Goal: Task Accomplishment & Management: Complete application form

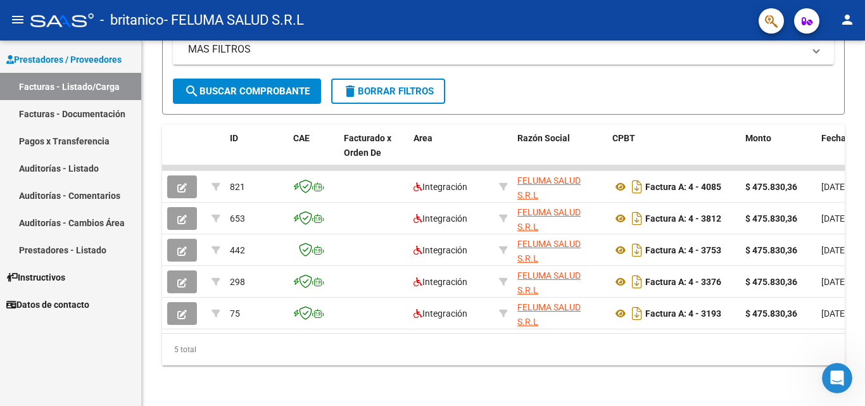
click at [864, 315] on div at bounding box center [863, 302] width 3 height 207
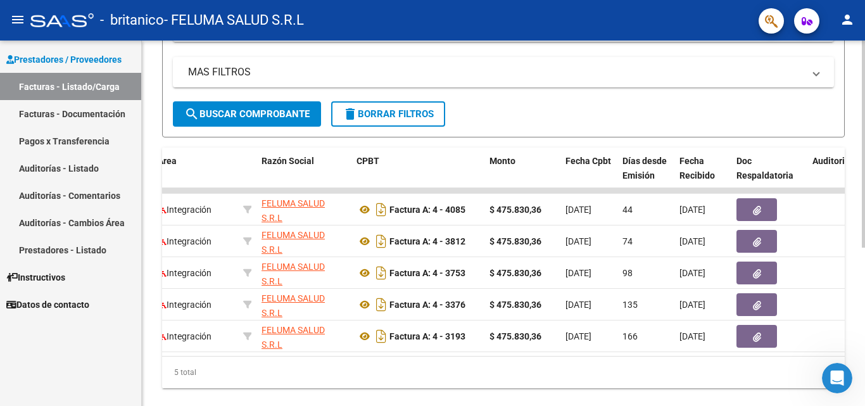
scroll to position [245, 0]
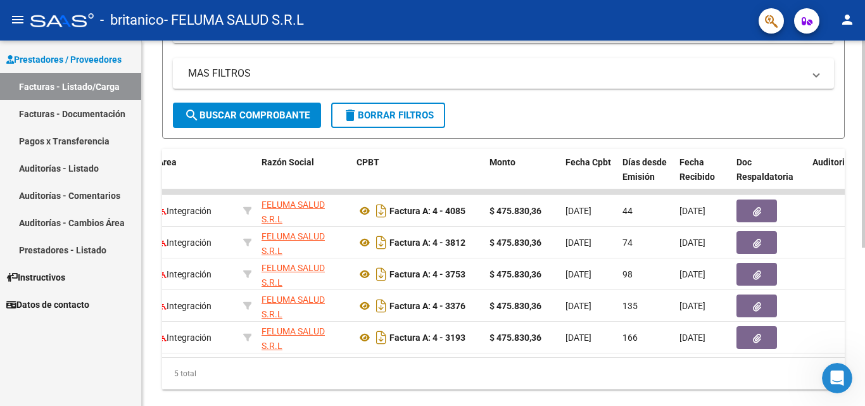
click at [864, 229] on div at bounding box center [863, 288] width 3 height 207
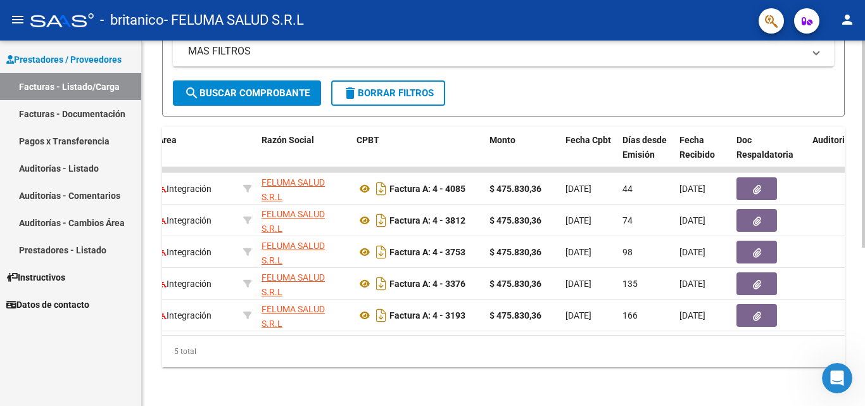
click at [864, 274] on div at bounding box center [863, 301] width 3 height 207
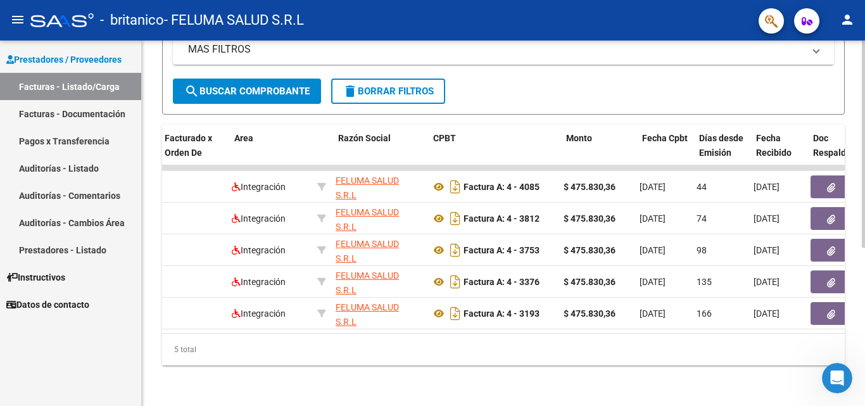
scroll to position [0, 0]
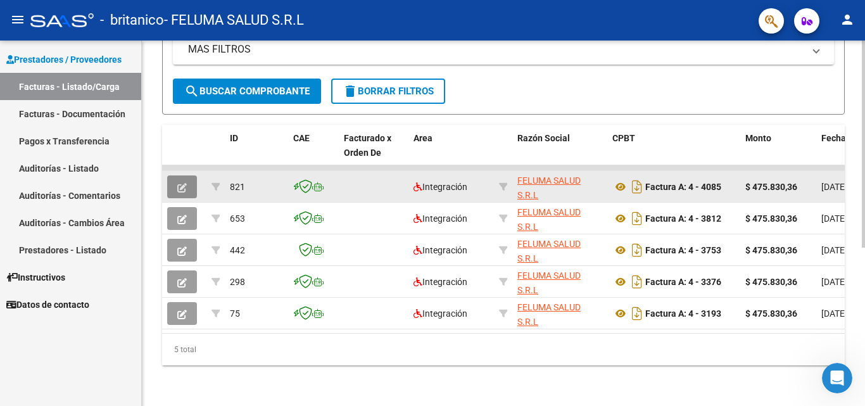
click at [182, 191] on button "button" at bounding box center [182, 186] width 30 height 23
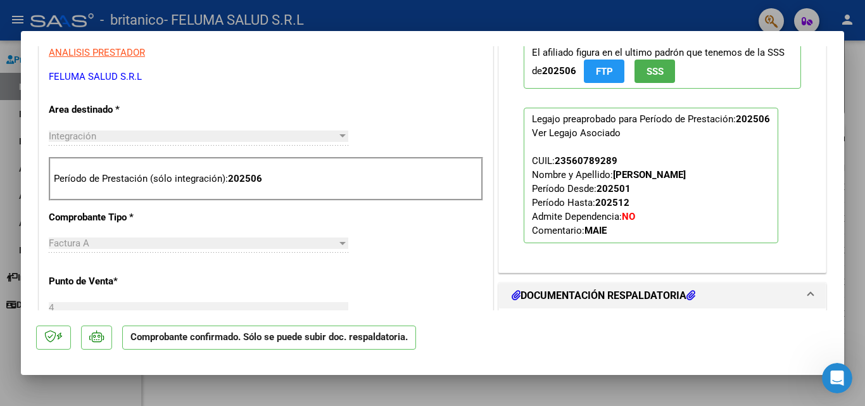
scroll to position [402, 0]
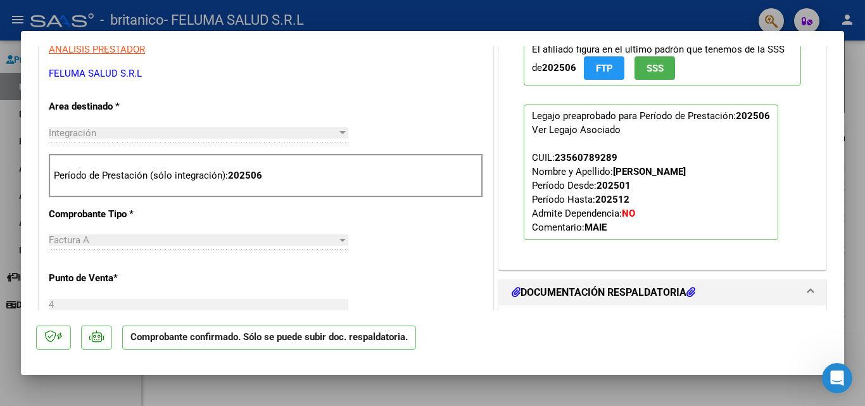
click at [277, 175] on p "Período de Prestación (sólo integración): 202506" at bounding box center [266, 175] width 424 height 15
click at [864, 85] on div at bounding box center [432, 203] width 865 height 406
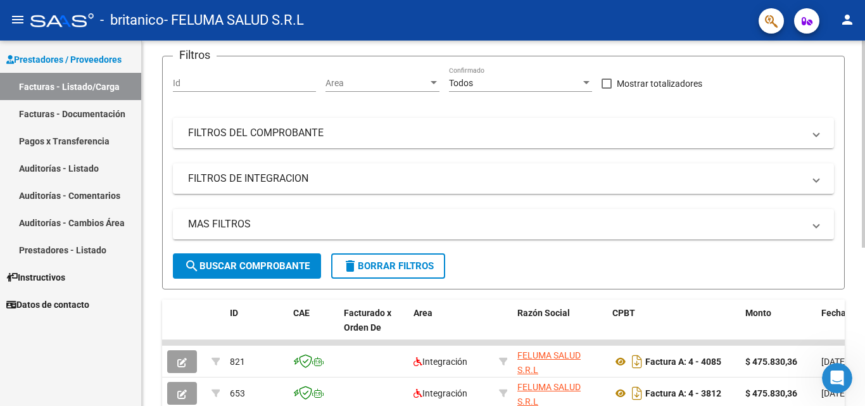
click at [864, 170] on div at bounding box center [863, 199] width 3 height 207
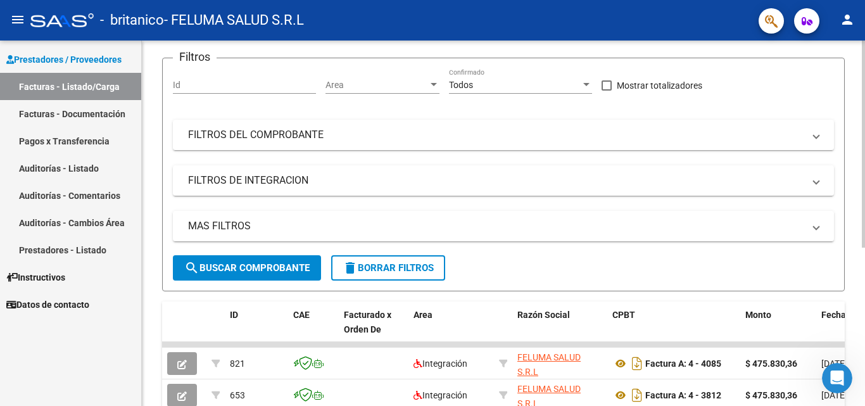
scroll to position [279, 0]
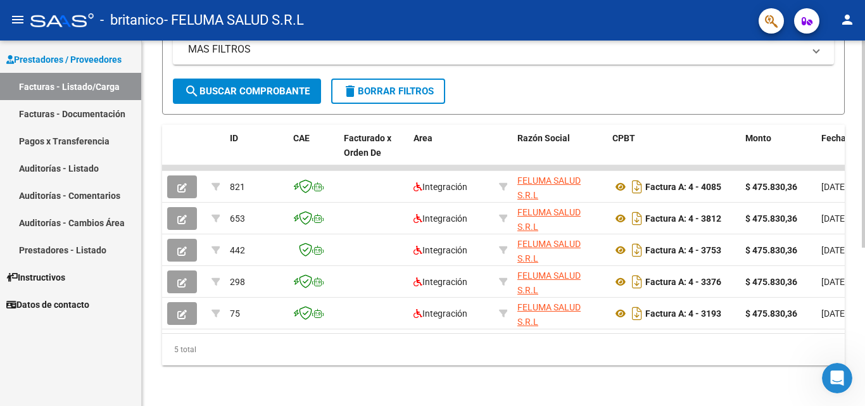
click at [863, 356] on div at bounding box center [863, 302] width 3 height 207
click at [281, 85] on span "search Buscar Comprobante" at bounding box center [246, 90] width 125 height 11
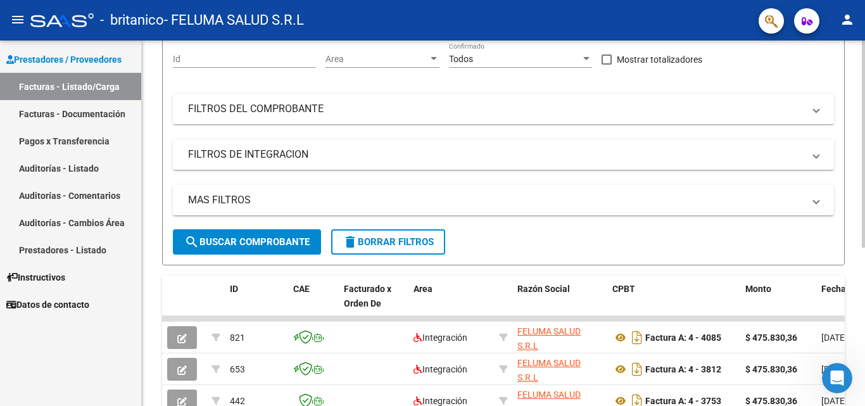
scroll to position [95, 0]
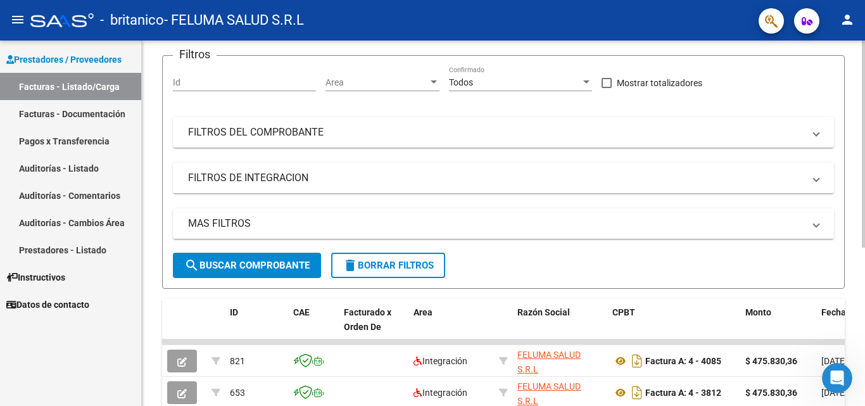
click at [863, 110] on div at bounding box center [863, 199] width 3 height 207
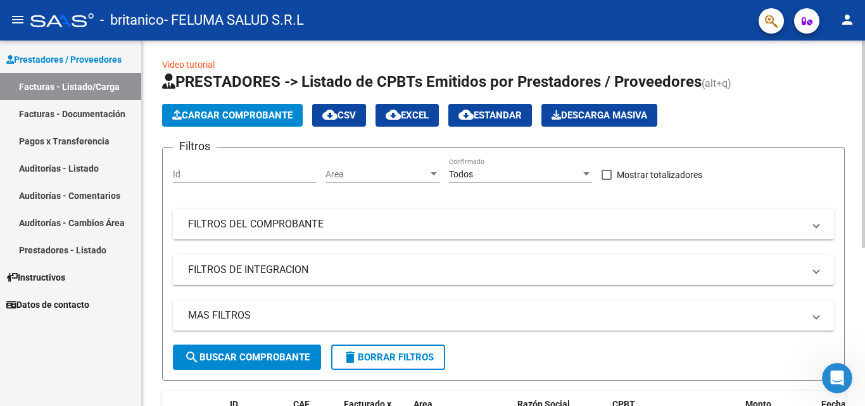
scroll to position [0, 0]
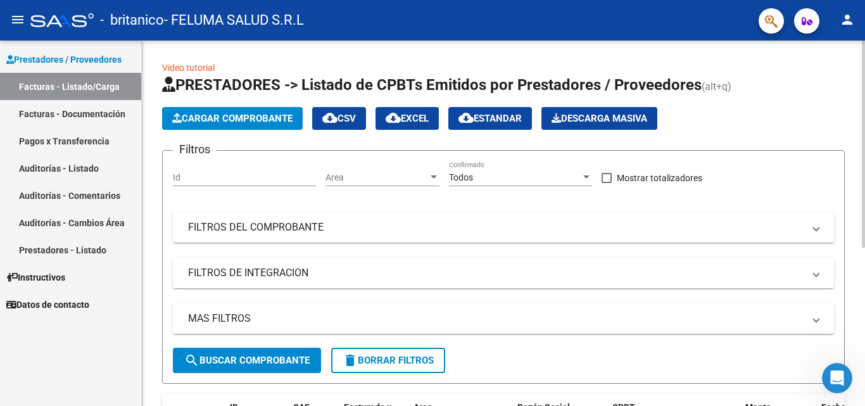
click at [864, 124] on div at bounding box center [863, 144] width 3 height 207
click at [425, 227] on mat-panel-title "FILTROS DEL COMPROBANTE" at bounding box center [495, 227] width 615 height 14
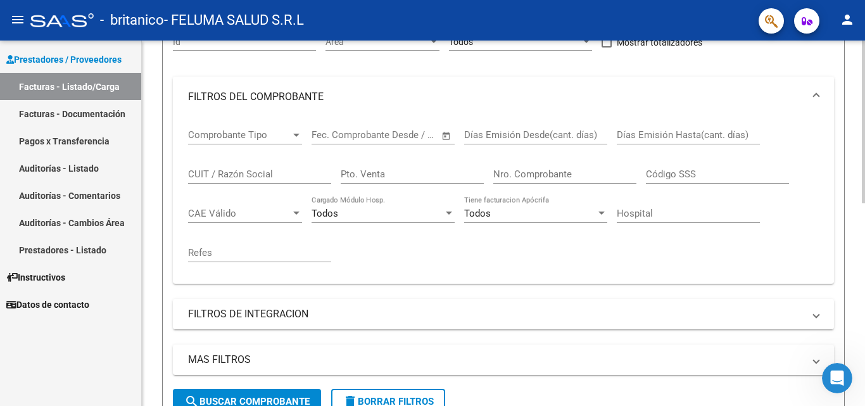
scroll to position [137, 0]
click at [862, 187] on div at bounding box center [863, 184] width 3 height 163
click at [534, 94] on mat-panel-title "FILTROS DEL COMPROBANTE" at bounding box center [495, 96] width 615 height 14
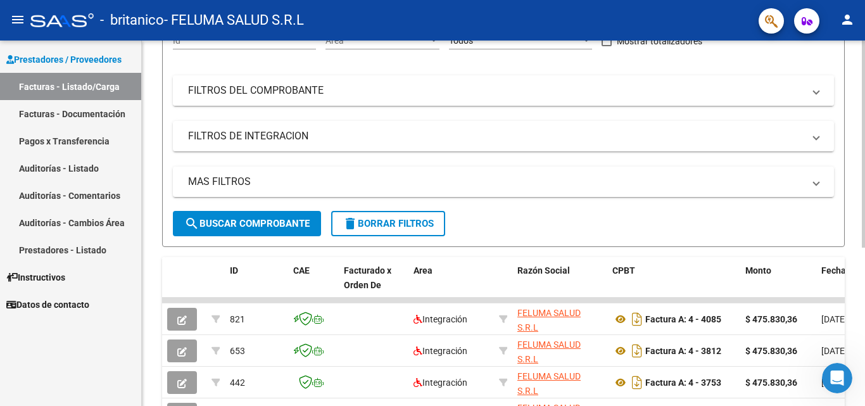
click at [748, 89] on mat-panel-title "FILTROS DEL COMPROBANTE" at bounding box center [495, 91] width 615 height 14
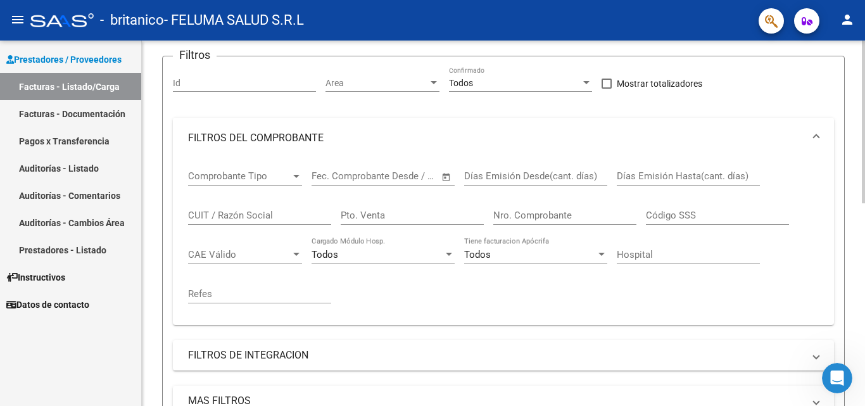
scroll to position [92, 0]
click at [864, 174] on div at bounding box center [863, 163] width 3 height 163
click at [402, 210] on div "Pto. Venta" at bounding box center [412, 212] width 143 height 27
type input "00004"
click at [510, 211] on div "Nro. Comprobante" at bounding box center [564, 212] width 143 height 27
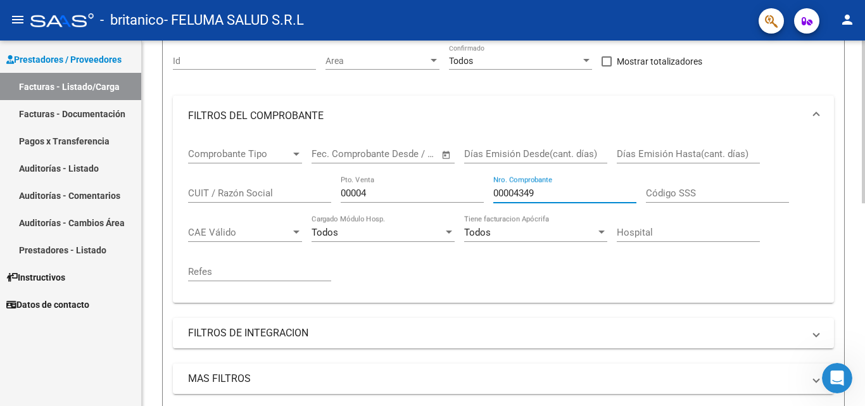
click at [864, 216] on div at bounding box center [863, 175] width 3 height 163
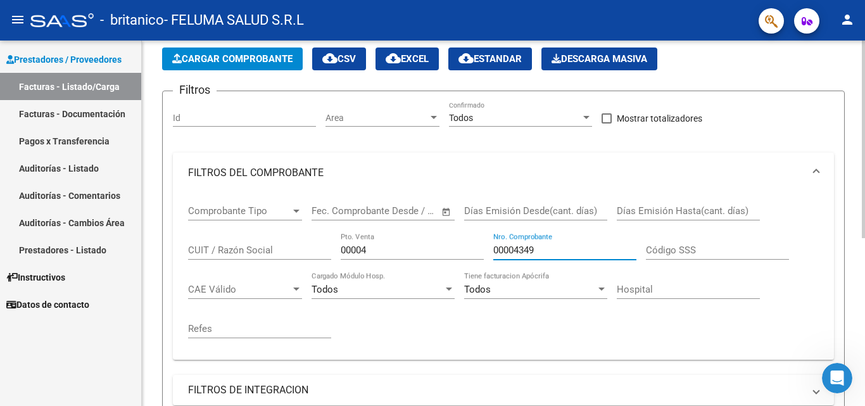
scroll to position [41, 0]
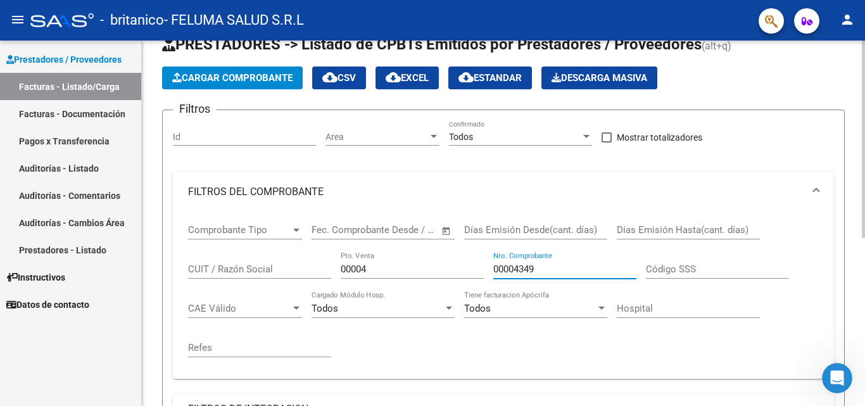
click at [864, 167] on div at bounding box center [863, 162] width 3 height 198
type input "00004349"
click at [213, 68] on button "Cargar Comprobante" at bounding box center [232, 77] width 141 height 23
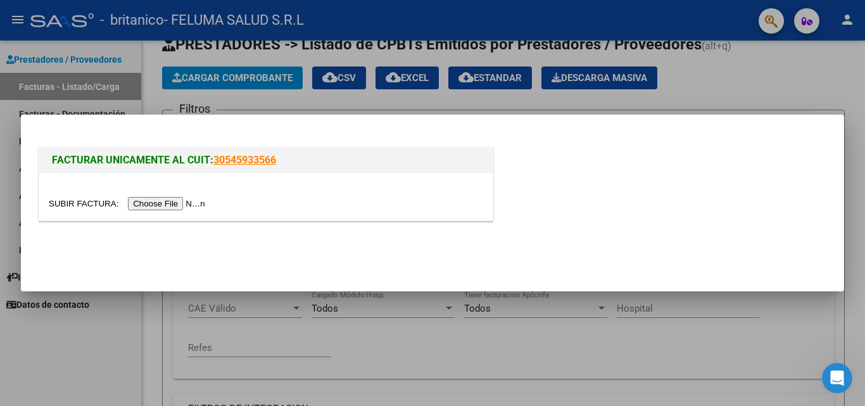
click at [170, 202] on input "file" at bounding box center [129, 203] width 160 height 13
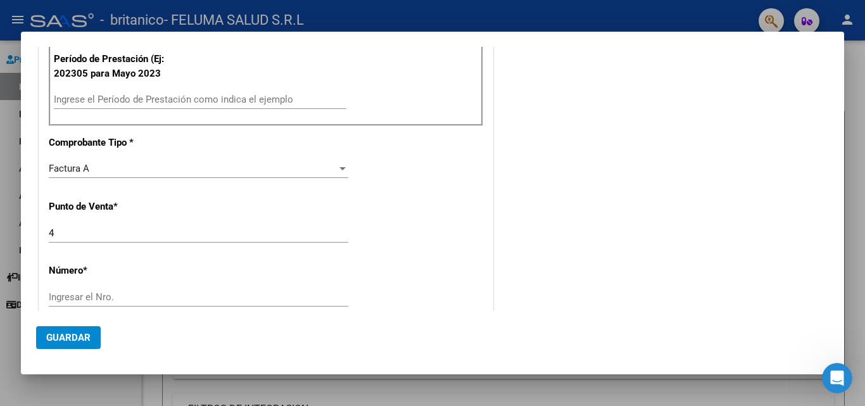
scroll to position [342, 0]
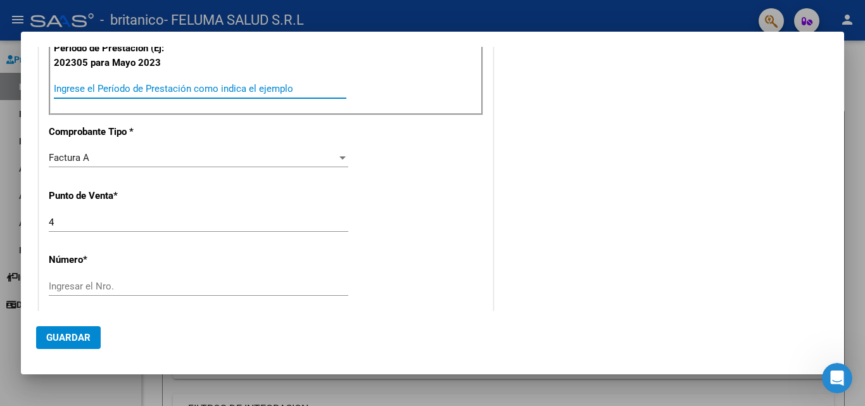
click at [109, 85] on input "Ingrese el Período de Prestación como indica el ejemplo" at bounding box center [200, 88] width 292 height 11
type input "202507"
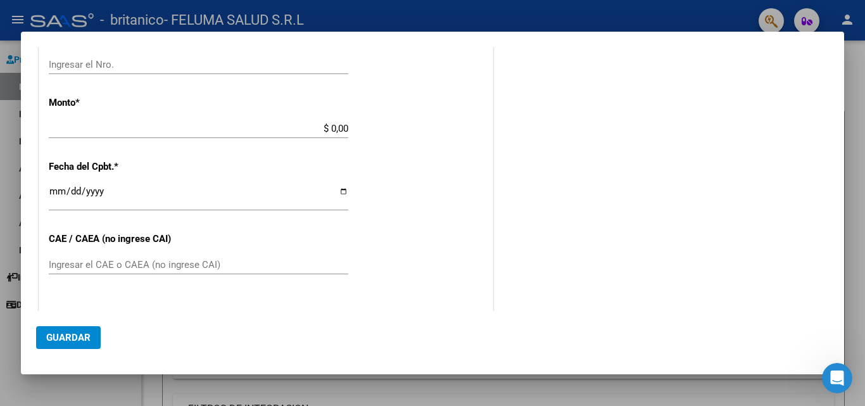
scroll to position [567, 0]
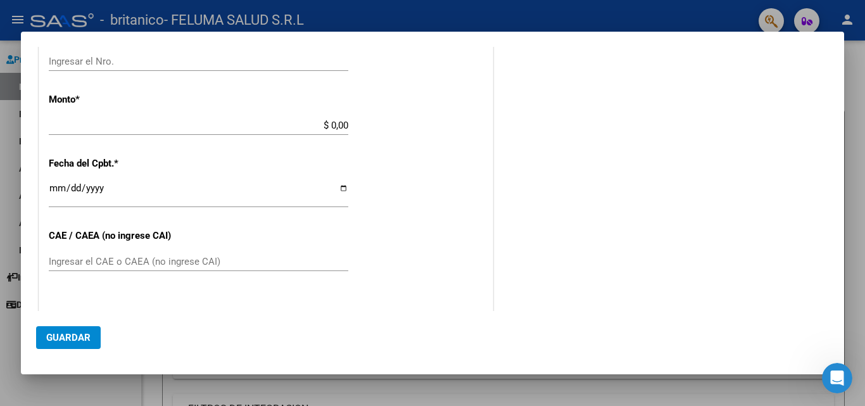
click at [342, 189] on input "Ingresar la fecha" at bounding box center [198, 193] width 299 height 20
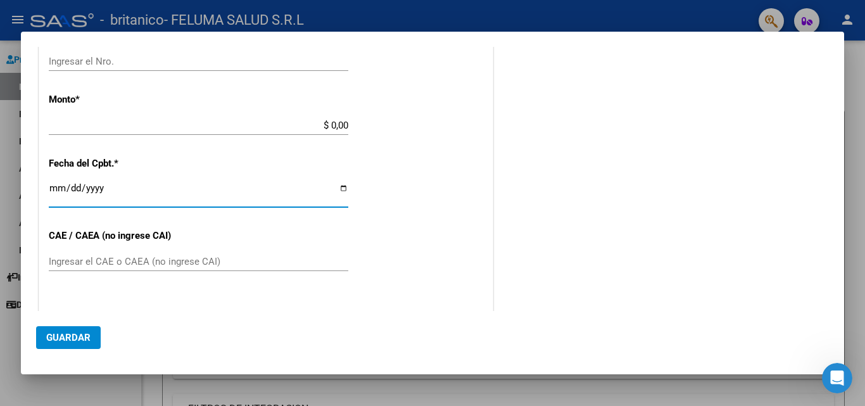
type input "[DATE]"
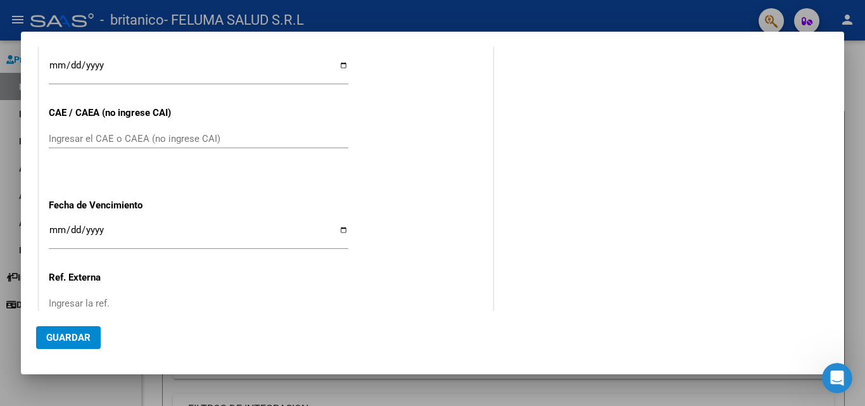
scroll to position [693, 0]
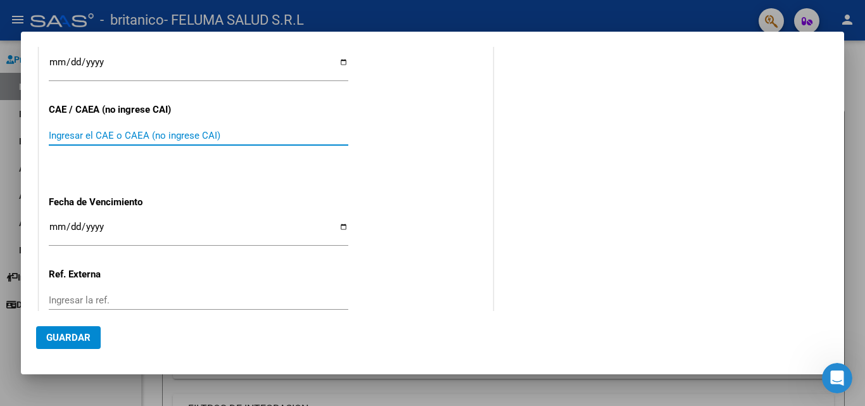
click at [142, 141] on input "Ingresar el CAE o CAEA (no ingrese CAI)" at bounding box center [198, 135] width 299 height 11
paste input "75314454682452"
type input "75314454682452"
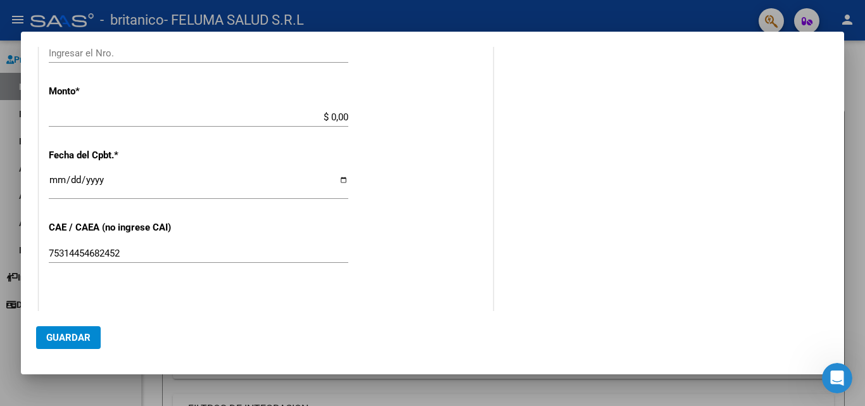
scroll to position [572, 0]
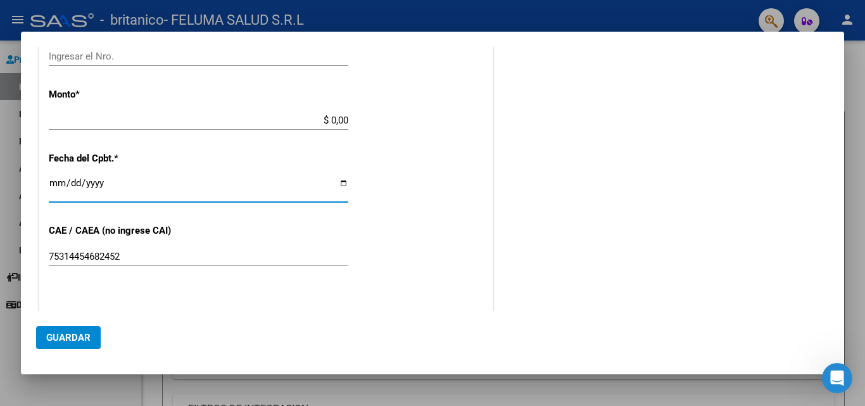
click at [341, 181] on input "[DATE]" at bounding box center [198, 188] width 299 height 20
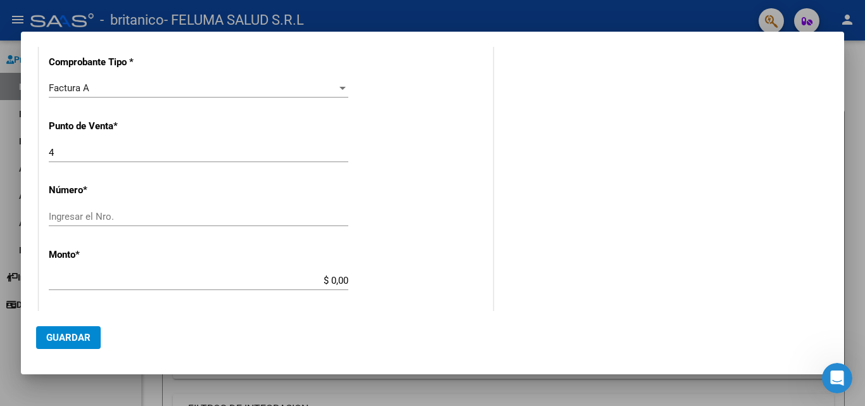
scroll to position [409, 0]
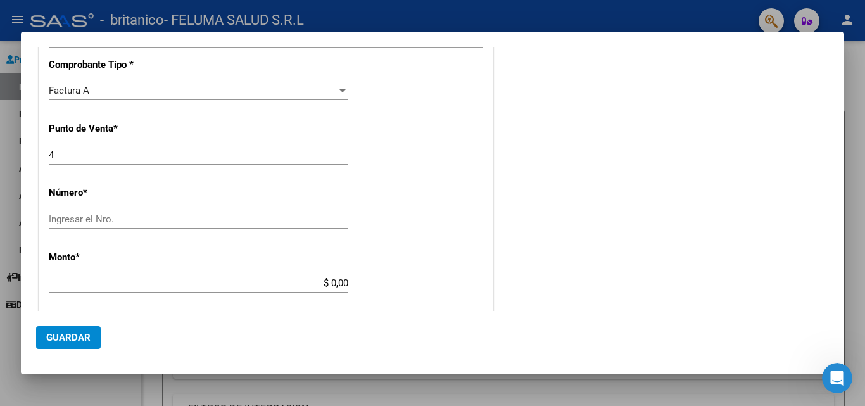
click at [262, 277] on div "$ 0,00 Ingresar el monto" at bounding box center [198, 282] width 299 height 19
type input "$ 475.830,36"
click at [196, 217] on input "Ingresar el Nro." at bounding box center [198, 218] width 299 height 11
type input "00004349"
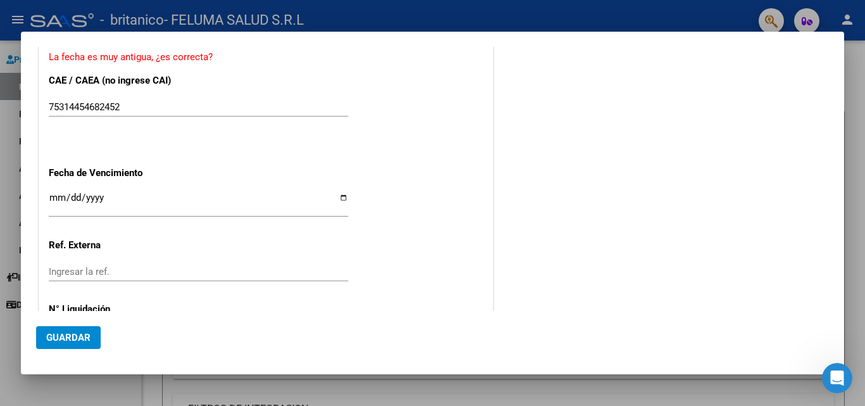
scroll to position [777, 0]
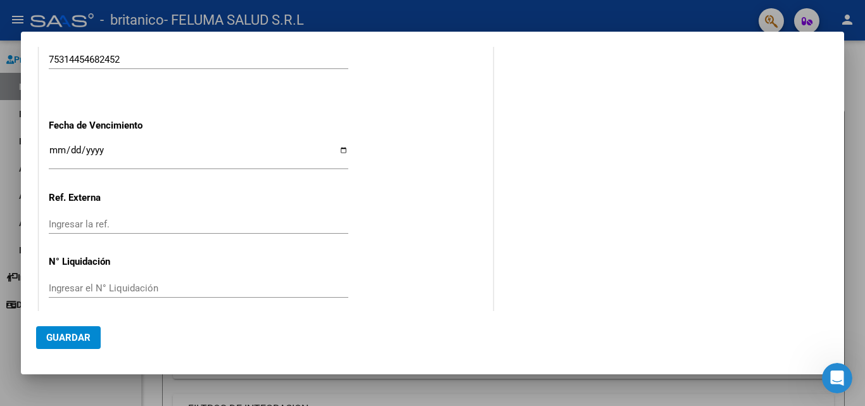
type input "[DATE]"
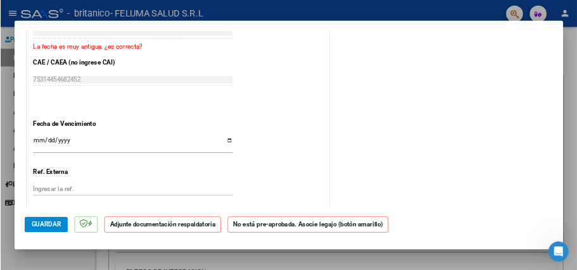
scroll to position [733, 0]
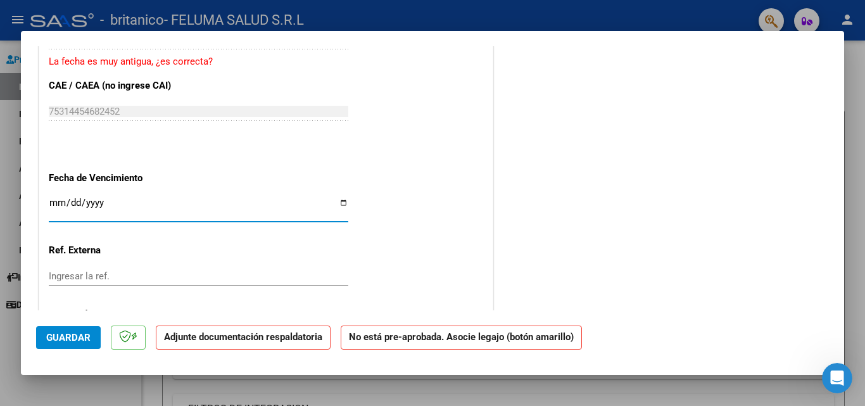
click at [344, 204] on input "Ingresar la fecha" at bounding box center [198, 208] width 299 height 20
type input "[DATE]"
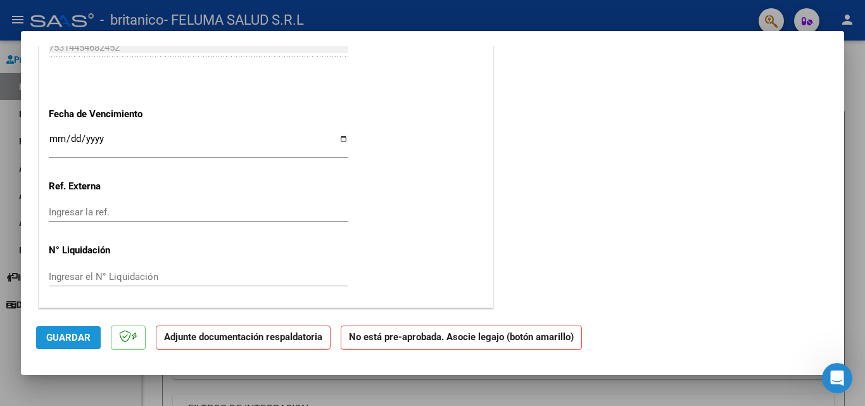
click at [69, 330] on button "Guardar" at bounding box center [68, 337] width 65 height 23
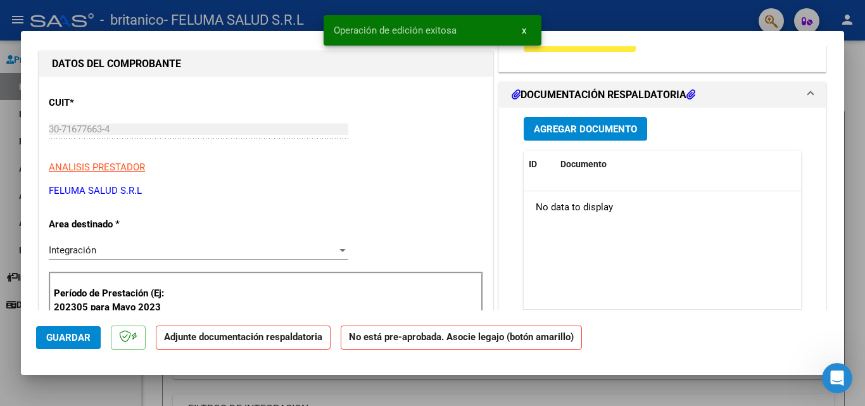
scroll to position [70, 0]
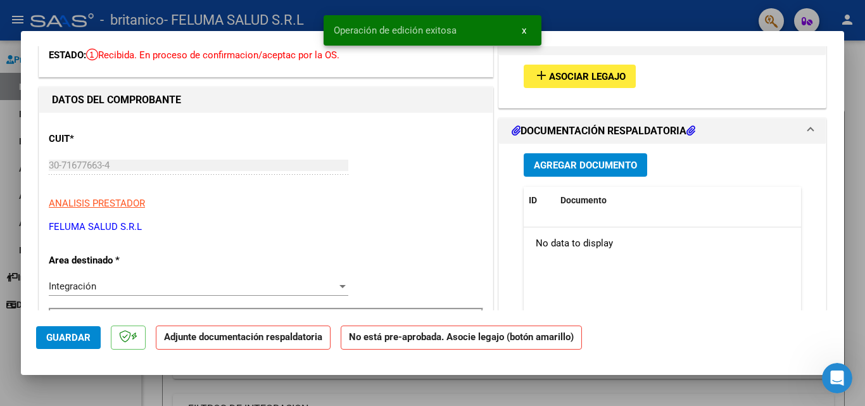
click at [612, 74] on span "Asociar Legajo" at bounding box center [587, 76] width 77 height 11
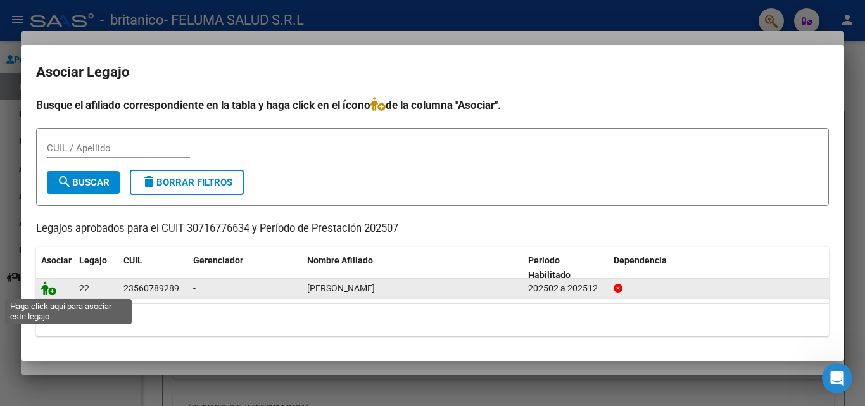
click at [50, 290] on icon at bounding box center [48, 288] width 15 height 14
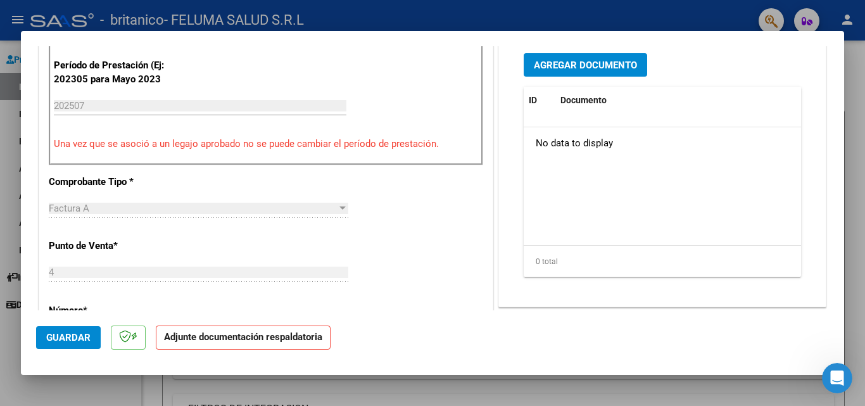
scroll to position [337, 0]
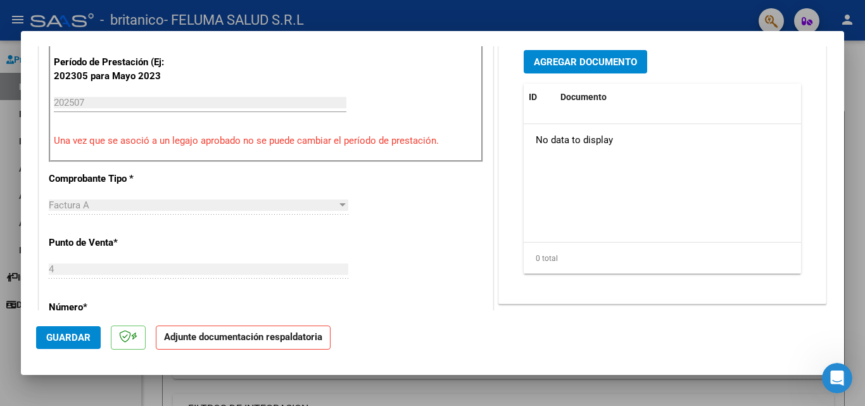
click at [574, 56] on span "Agregar Documento" at bounding box center [585, 61] width 103 height 11
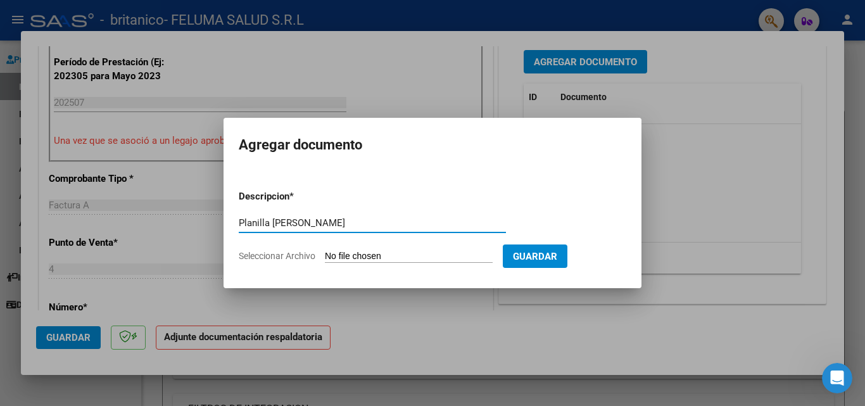
type input "Planilla [PERSON_NAME]"
click at [468, 259] on input "Seleccionar Archivo" at bounding box center [409, 257] width 168 height 12
type input "C:\fakepath\Planilla [PERSON_NAME].pdf"
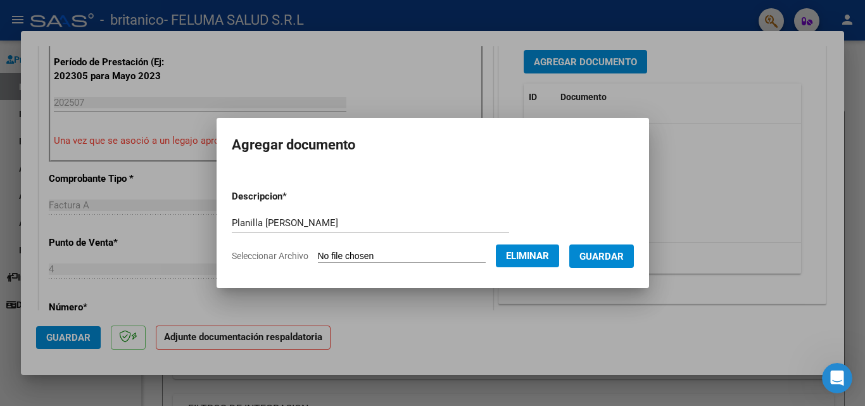
click at [619, 258] on span "Guardar" at bounding box center [601, 256] width 44 height 11
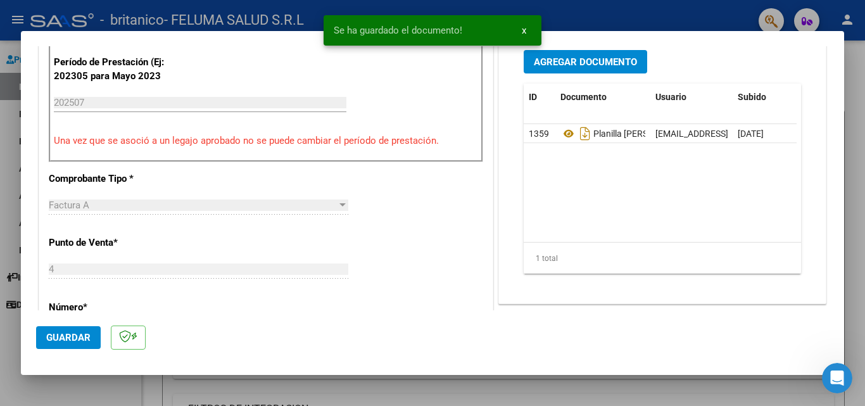
click at [2, 254] on div at bounding box center [432, 203] width 865 height 406
type input "$ 0,00"
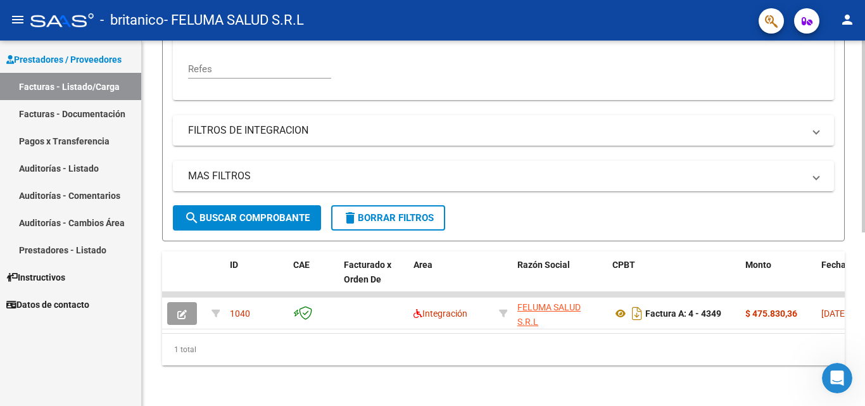
scroll to position [329, 0]
click at [864, 268] on div at bounding box center [863, 310] width 3 height 192
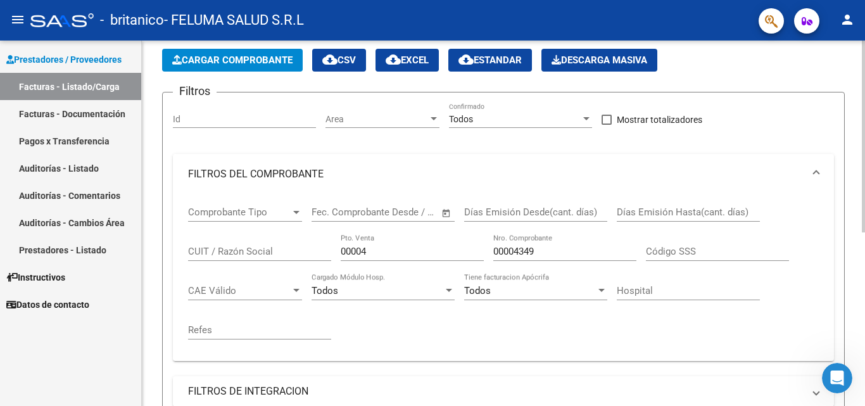
click at [858, 100] on div "Video tutorial PRESTADORES -> Listado de CPBTs Emitidos por Prestadores / Prove…" at bounding box center [505, 324] width 726 height 684
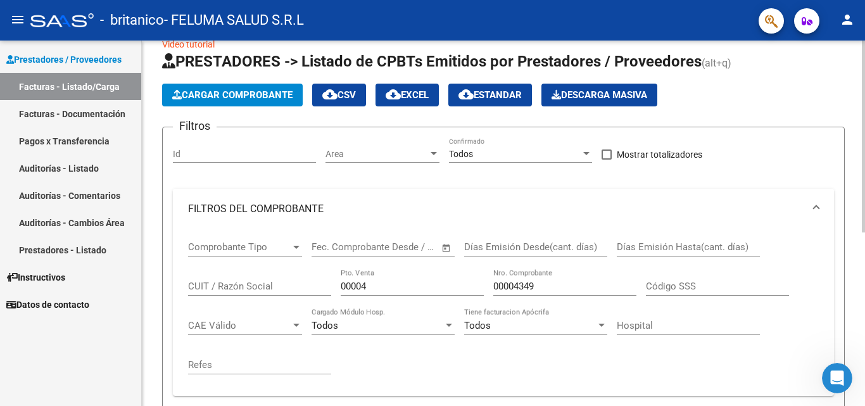
click at [792, 197] on mat-expansion-panel-header "FILTROS DEL COMPROBANTE" at bounding box center [503, 209] width 661 height 41
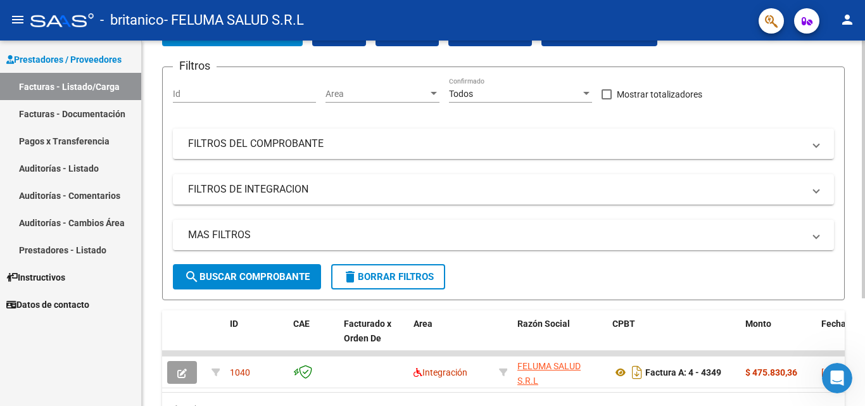
scroll to position [86, 0]
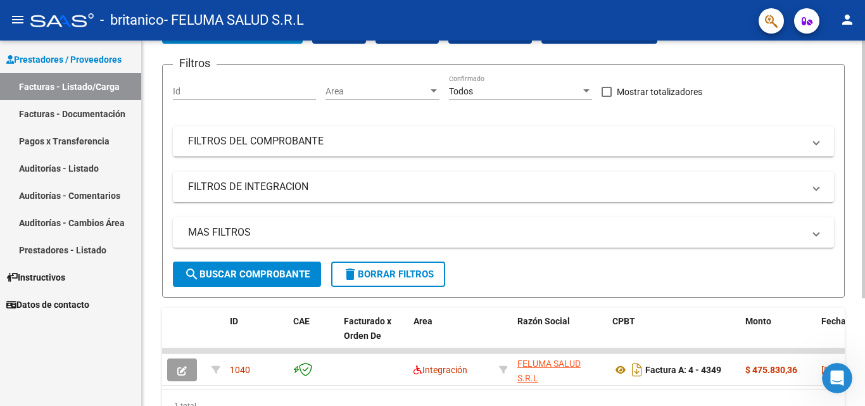
click at [864, 213] on div at bounding box center [863, 235] width 3 height 258
click at [386, 264] on button "delete Borrar Filtros" at bounding box center [388, 273] width 114 height 25
click at [864, 213] on div at bounding box center [863, 235] width 3 height 258
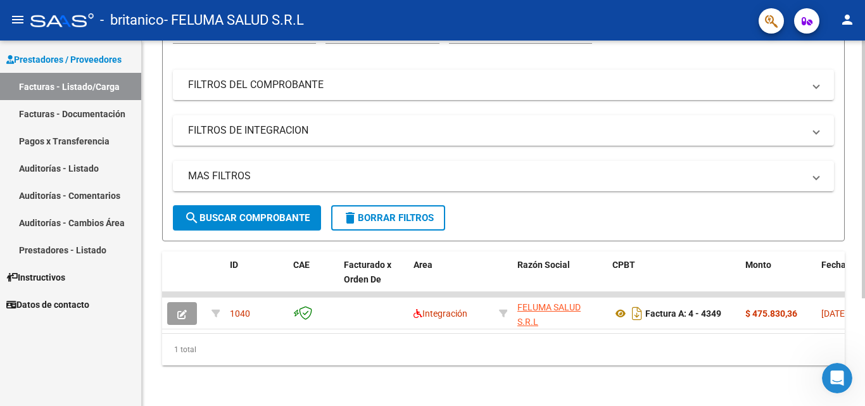
scroll to position [120, 0]
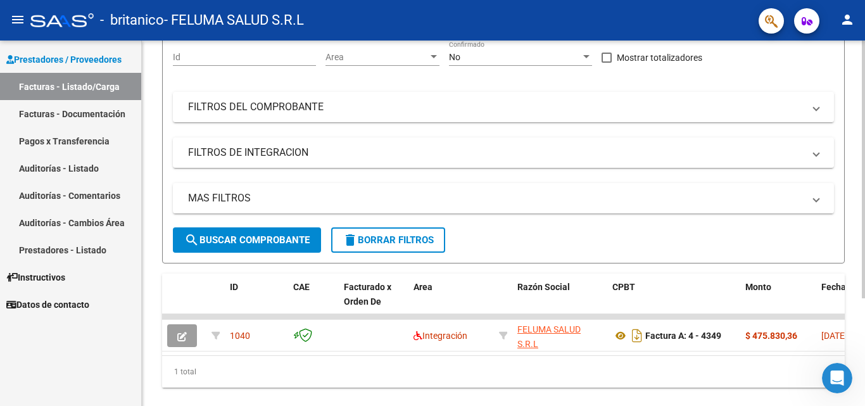
click at [864, 229] on div at bounding box center [863, 261] width 3 height 258
click at [77, 111] on link "Facturas - Documentación" at bounding box center [70, 113] width 141 height 27
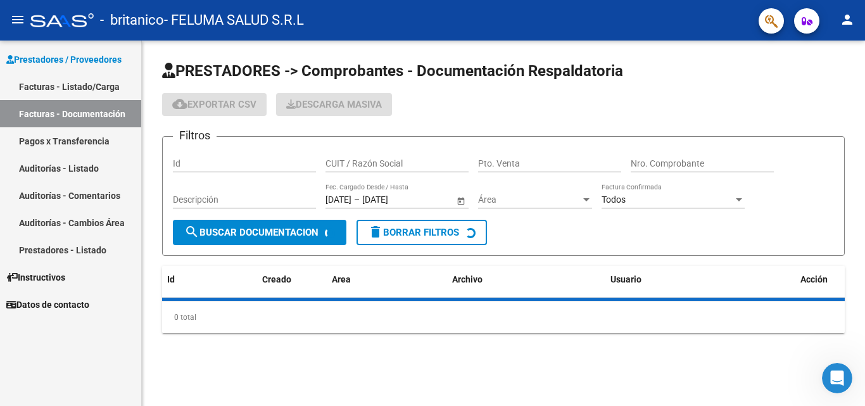
click at [68, 82] on link "Facturas - Listado/Carga" at bounding box center [70, 86] width 141 height 27
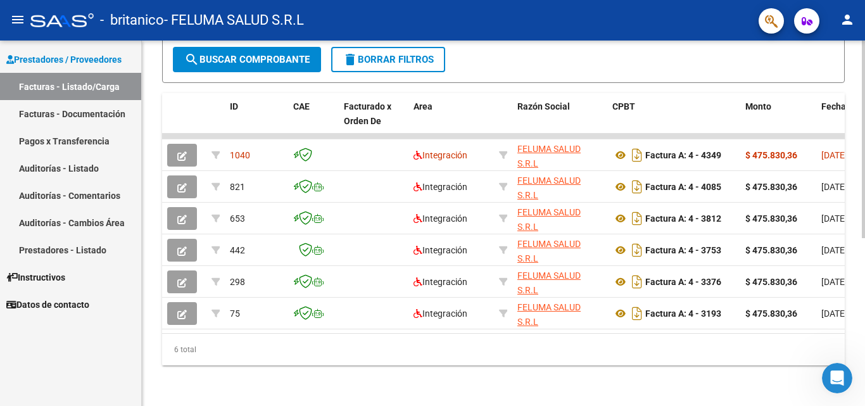
scroll to position [311, 0]
click at [860, 277] on div "Video tutorial PRESTADORES -> Listado de CPBTs Emitidos por Prestadores / Prove…" at bounding box center [505, 73] width 726 height 666
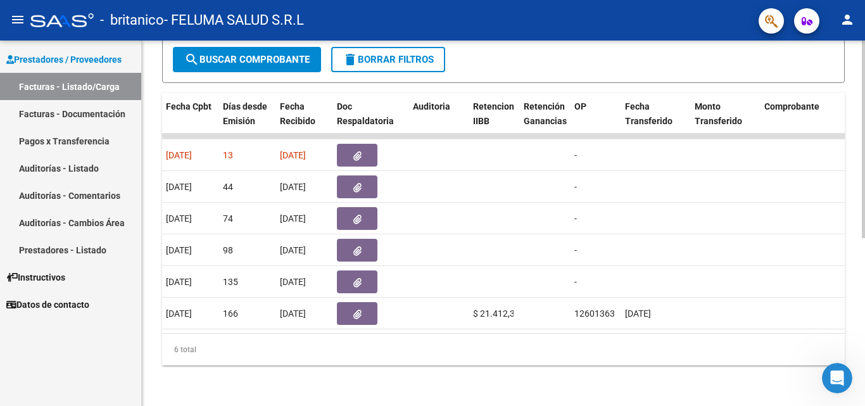
scroll to position [0, 632]
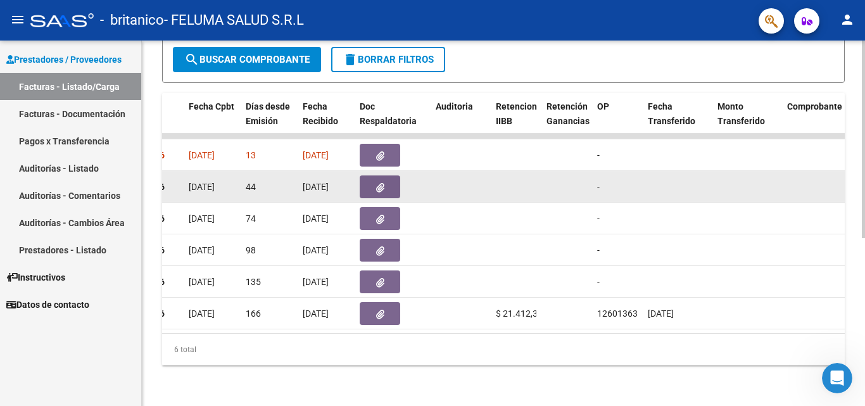
click at [377, 175] on button "button" at bounding box center [380, 186] width 41 height 23
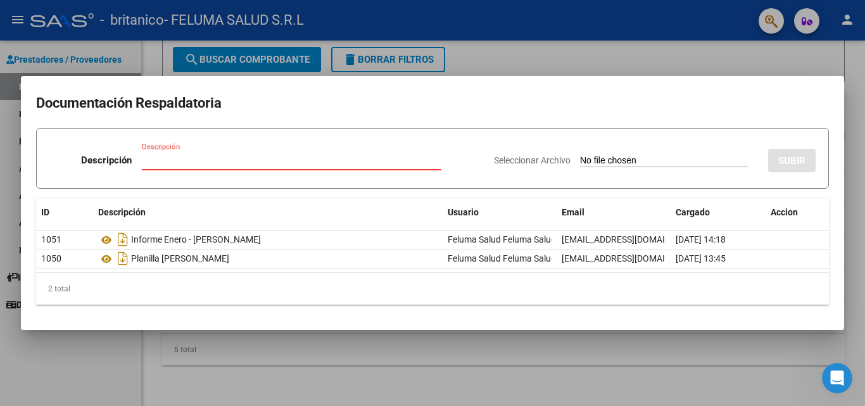
click at [12, 356] on div at bounding box center [432, 203] width 865 height 406
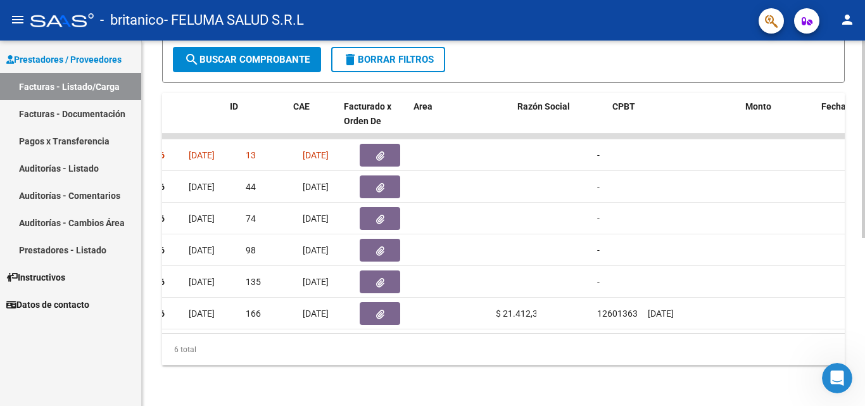
scroll to position [0, 0]
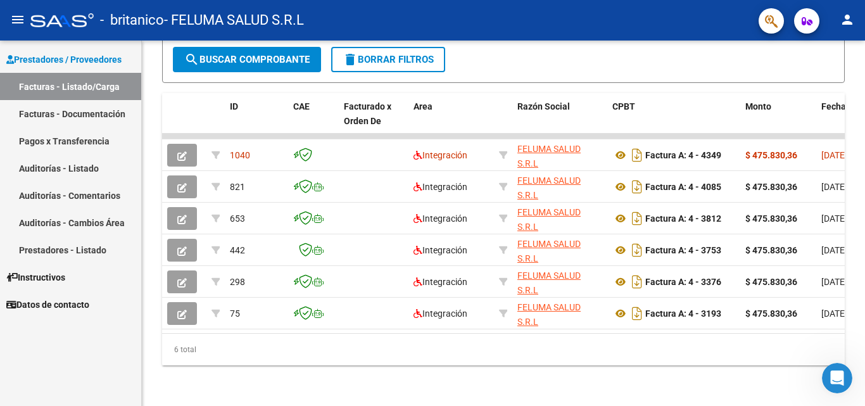
click at [107, 139] on link "Pagos x Transferencia" at bounding box center [70, 140] width 141 height 27
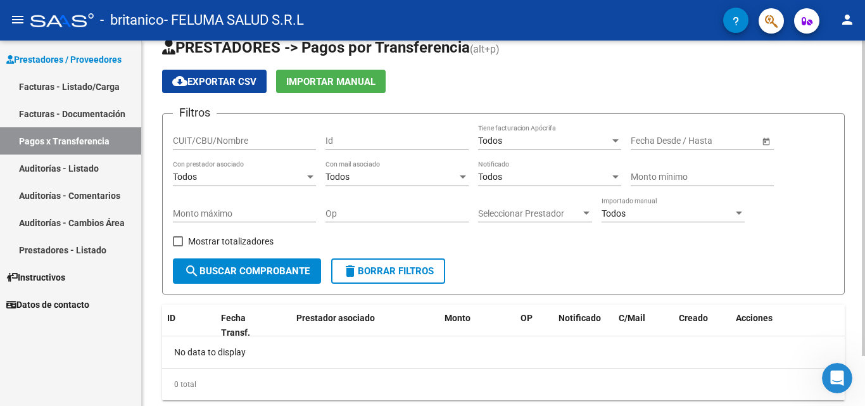
click at [864, 201] on div at bounding box center [863, 218] width 3 height 315
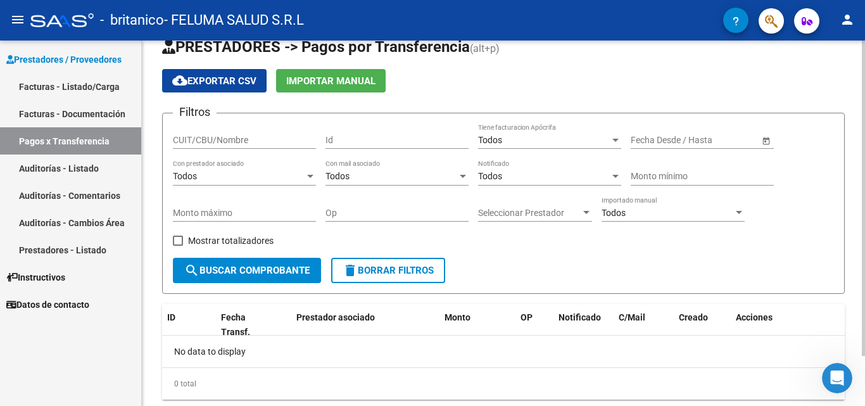
scroll to position [58, 0]
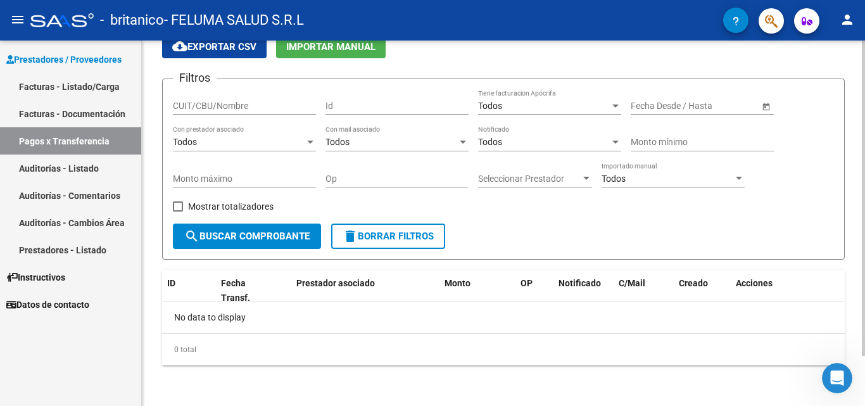
click at [864, 147] on div at bounding box center [863, 248] width 3 height 315
click at [225, 104] on input "CUIT/CBU/Nombre" at bounding box center [244, 106] width 143 height 11
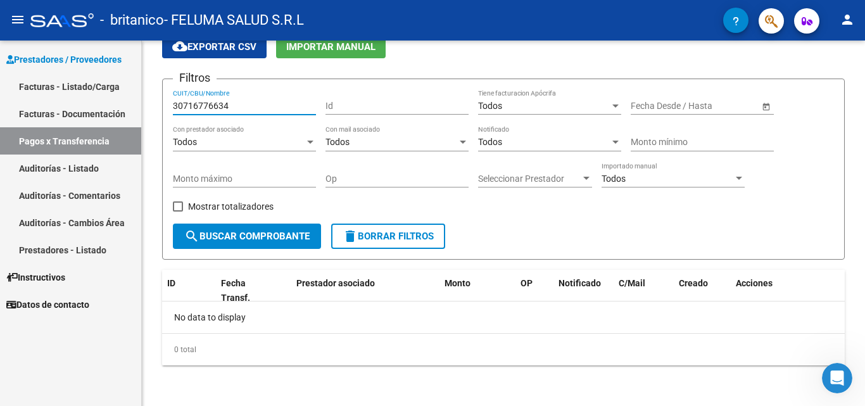
type input "30716776634"
click at [109, 78] on link "Facturas - Listado/Carga" at bounding box center [70, 86] width 141 height 27
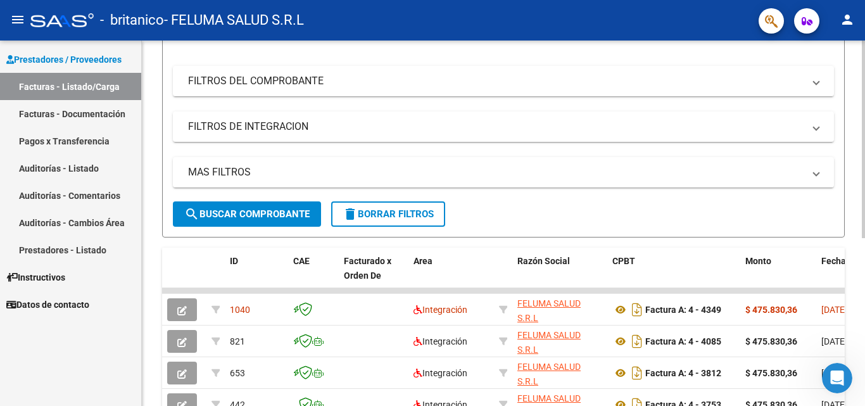
scroll to position [253, 0]
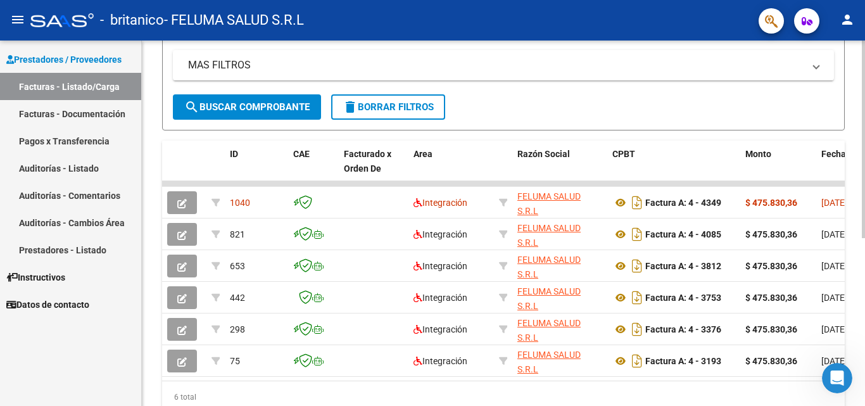
click at [864, 237] on div at bounding box center [863, 281] width 3 height 198
